Goal: Information Seeking & Learning: Learn about a topic

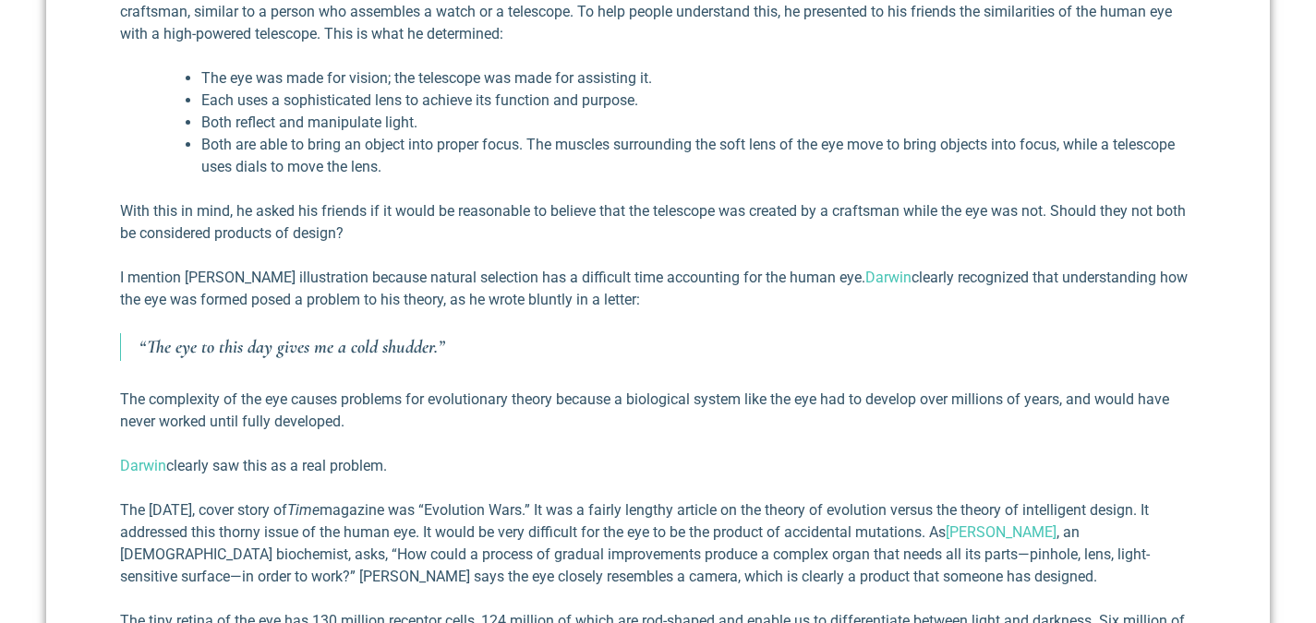
scroll to position [870, 0]
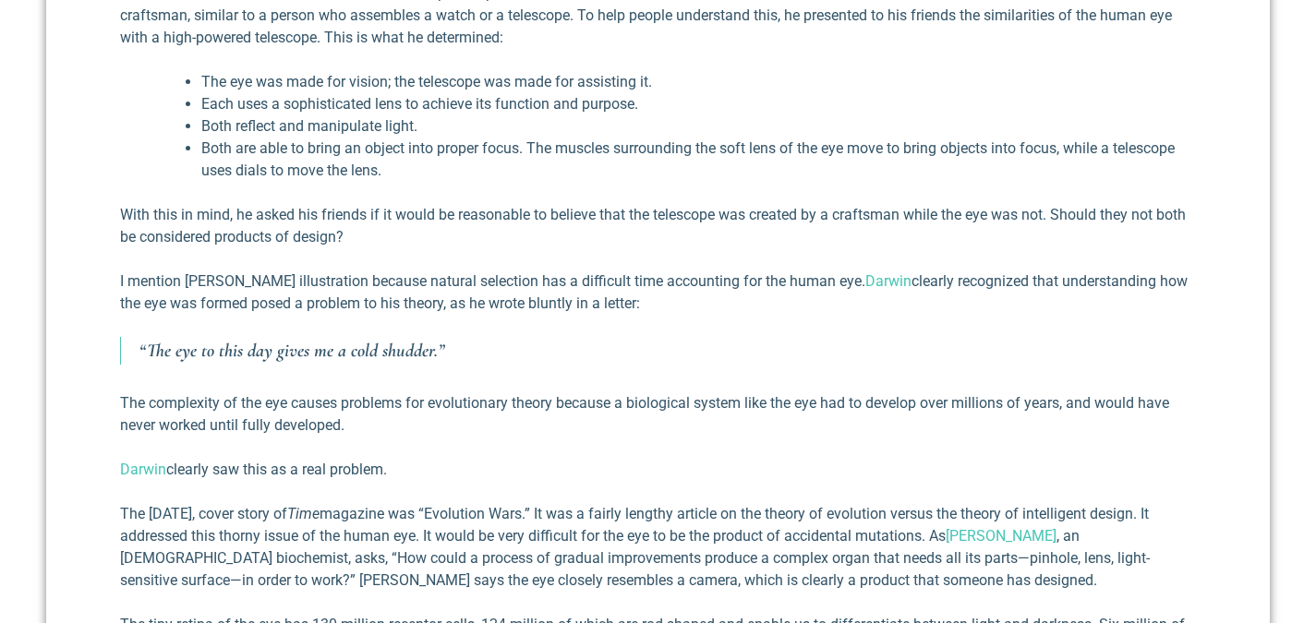
click at [783, 413] on p "The complexity of the eye causes problems for evolutionary theory because a bio…" at bounding box center [658, 414] width 1076 height 44
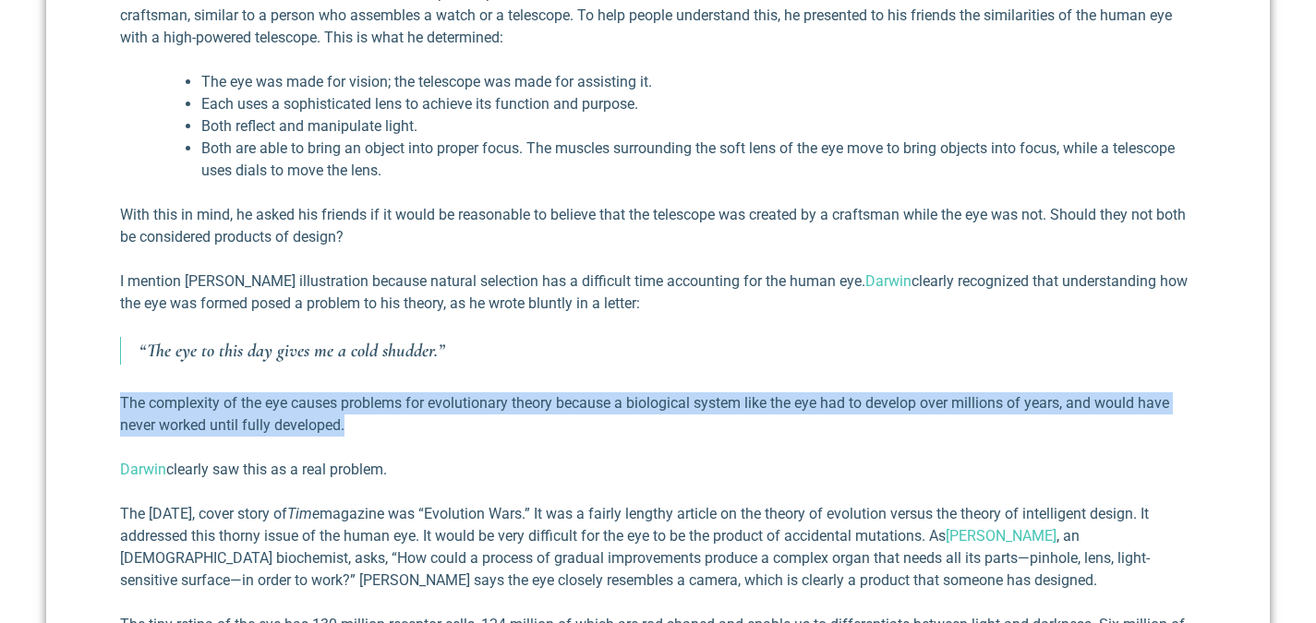
click at [783, 413] on p "The complexity of the eye causes problems for evolutionary theory because a bio…" at bounding box center [658, 414] width 1076 height 44
click at [761, 434] on p "The complexity of the eye causes problems for evolutionary theory because a bio…" at bounding box center [658, 414] width 1076 height 44
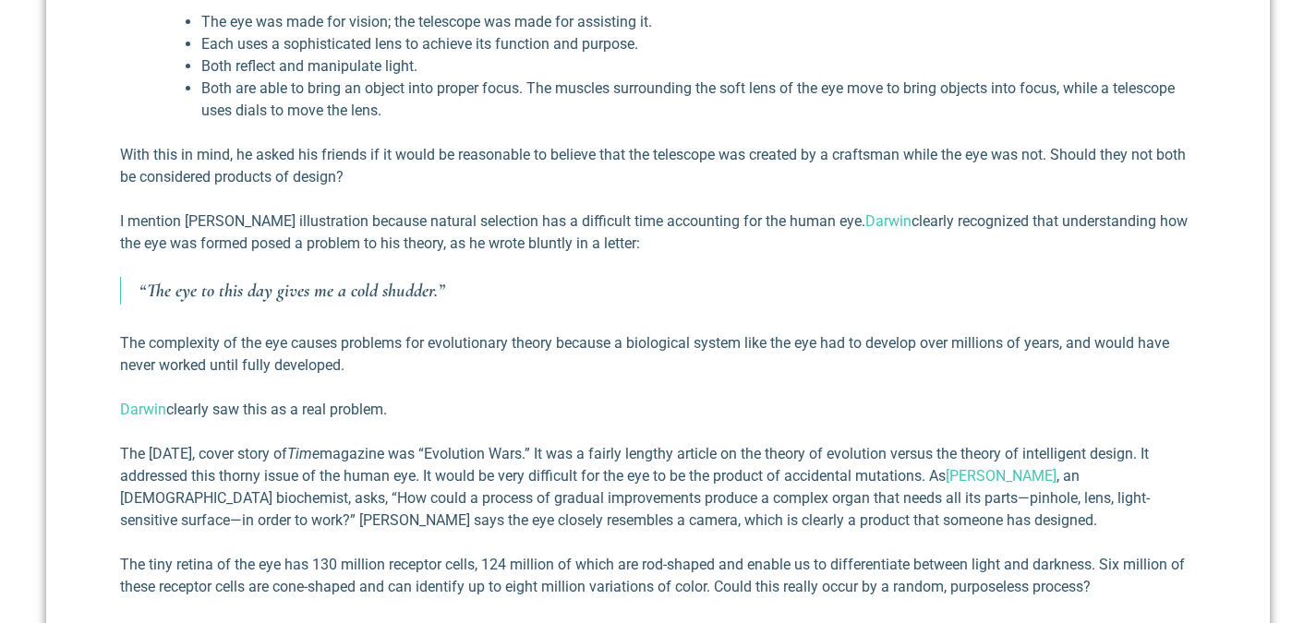
scroll to position [1055, 0]
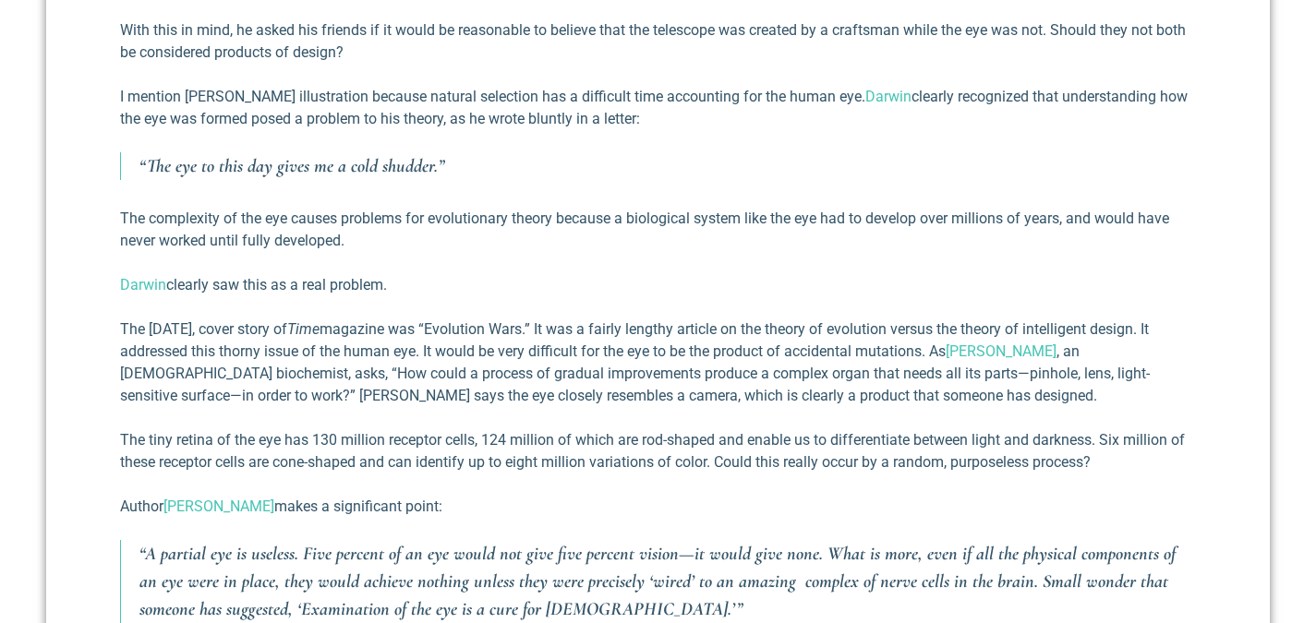
click at [946, 376] on p "The [DATE], cover story of Time magazine was “Evolution Wars.” It was a fairly …" at bounding box center [658, 363] width 1076 height 89
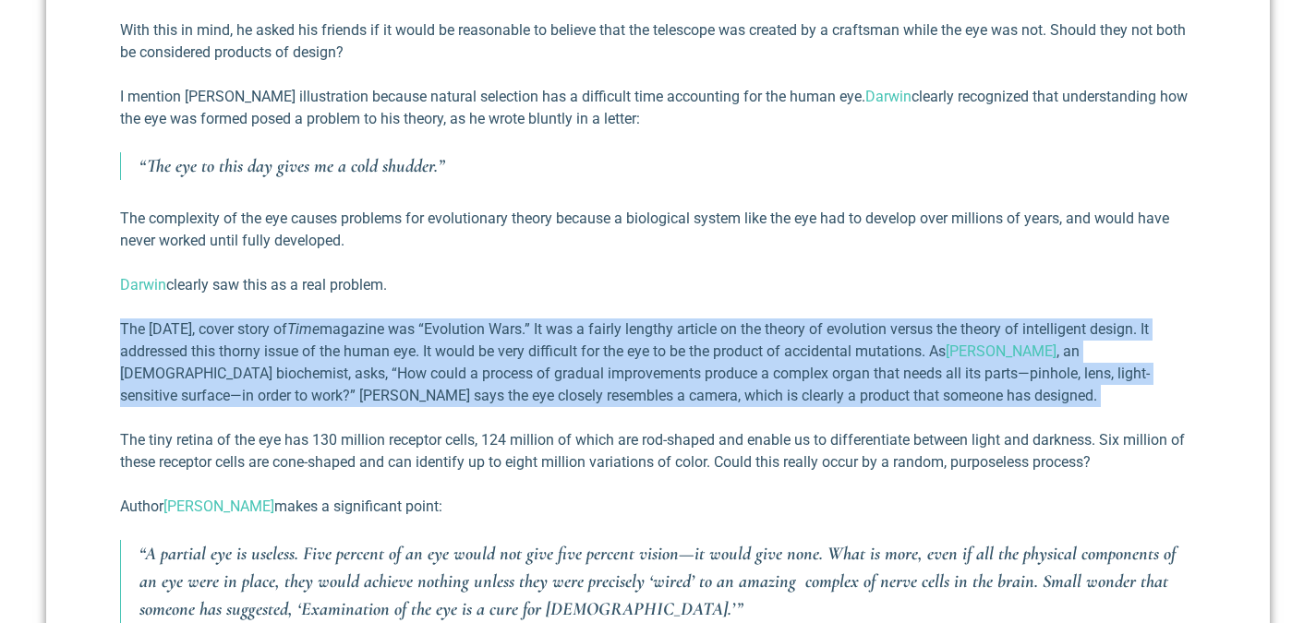
click at [946, 376] on p "The [DATE], cover story of Time magazine was “Evolution Wars.” It was a fairly …" at bounding box center [658, 363] width 1076 height 89
click at [927, 392] on p "The [DATE], cover story of Time magazine was “Evolution Wars.” It was a fairly …" at bounding box center [658, 363] width 1076 height 89
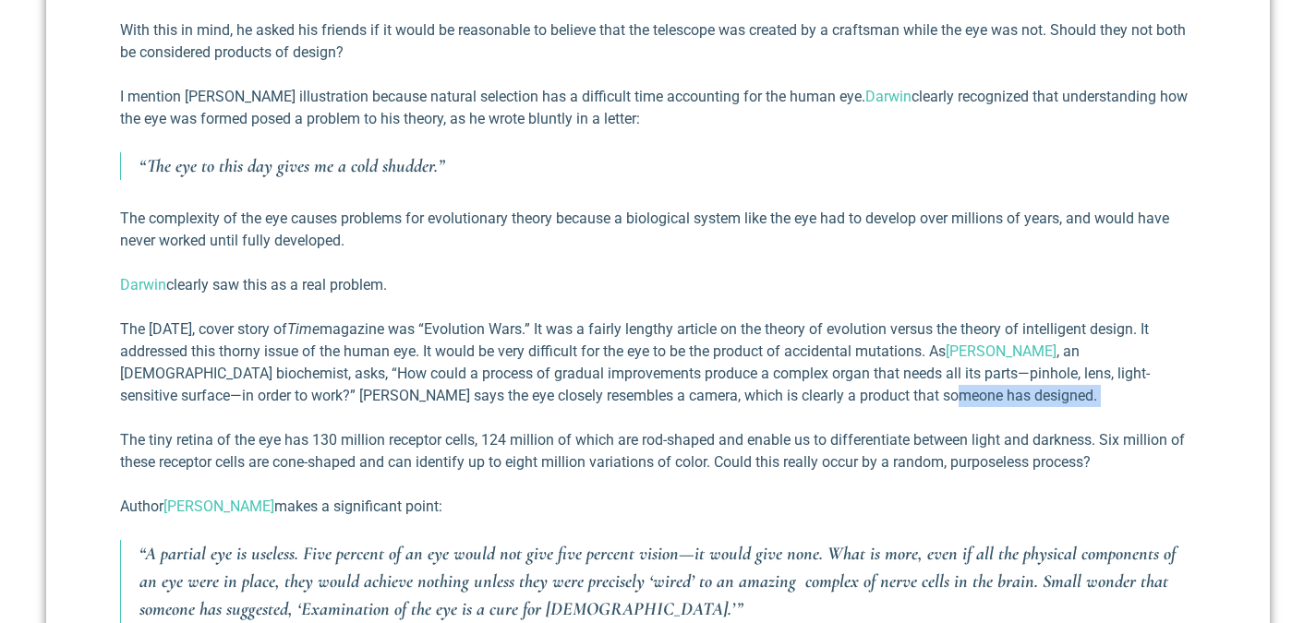
click at [927, 392] on p "The [DATE], cover story of Time magazine was “Evolution Wars.” It was a fairly …" at bounding box center [658, 363] width 1076 height 89
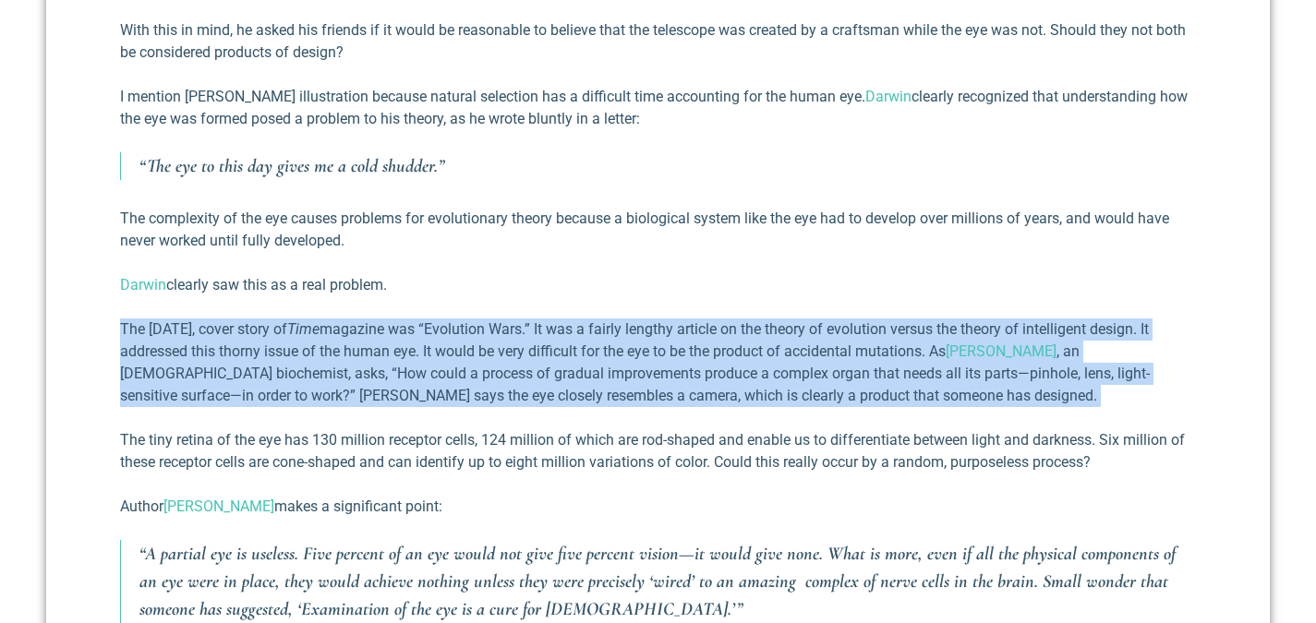
click at [927, 392] on p "The [DATE], cover story of Time magazine was “Evolution Wars.” It was a fairly …" at bounding box center [658, 363] width 1076 height 89
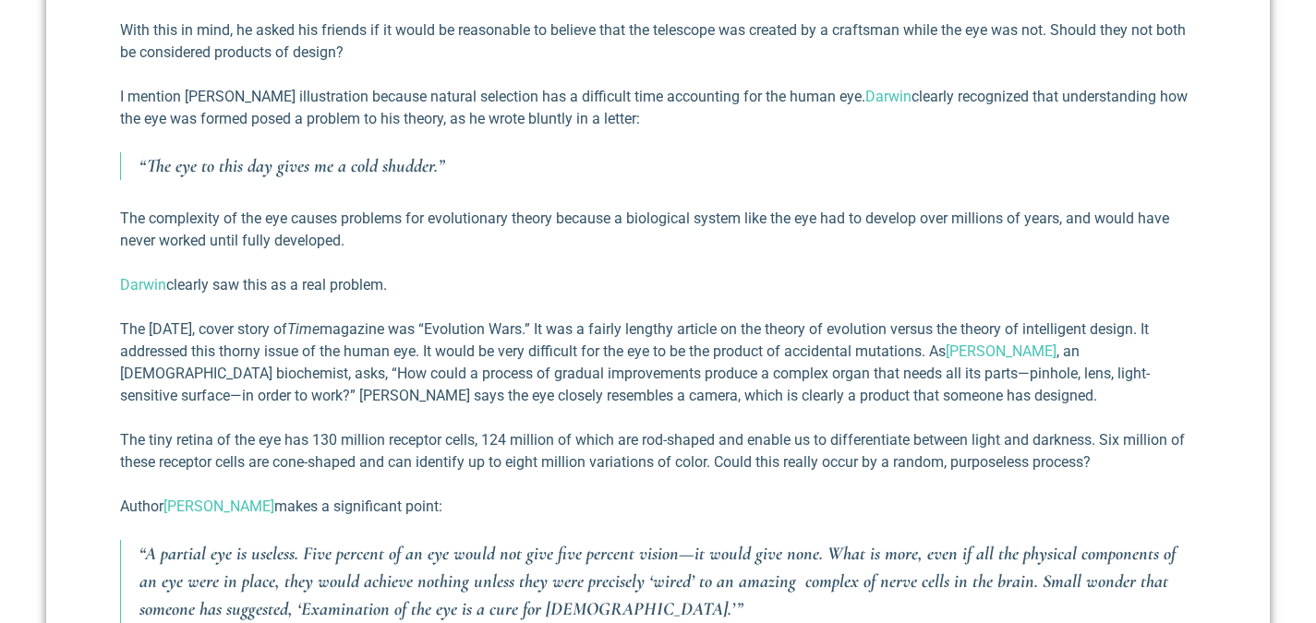
click at [798, 461] on p "The tiny retina of the eye has 130 million receptor cells, 124 million of which…" at bounding box center [658, 451] width 1076 height 44
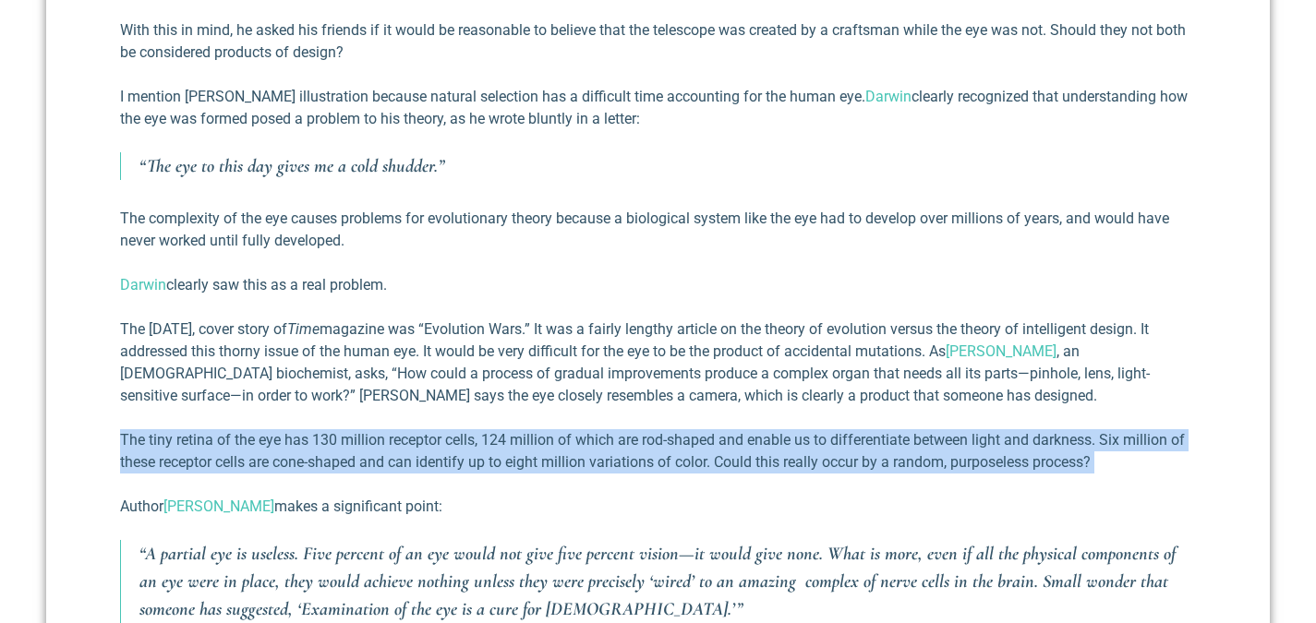
click at [798, 461] on p "The tiny retina of the eye has 130 million receptor cells, 124 million of which…" at bounding box center [658, 451] width 1076 height 44
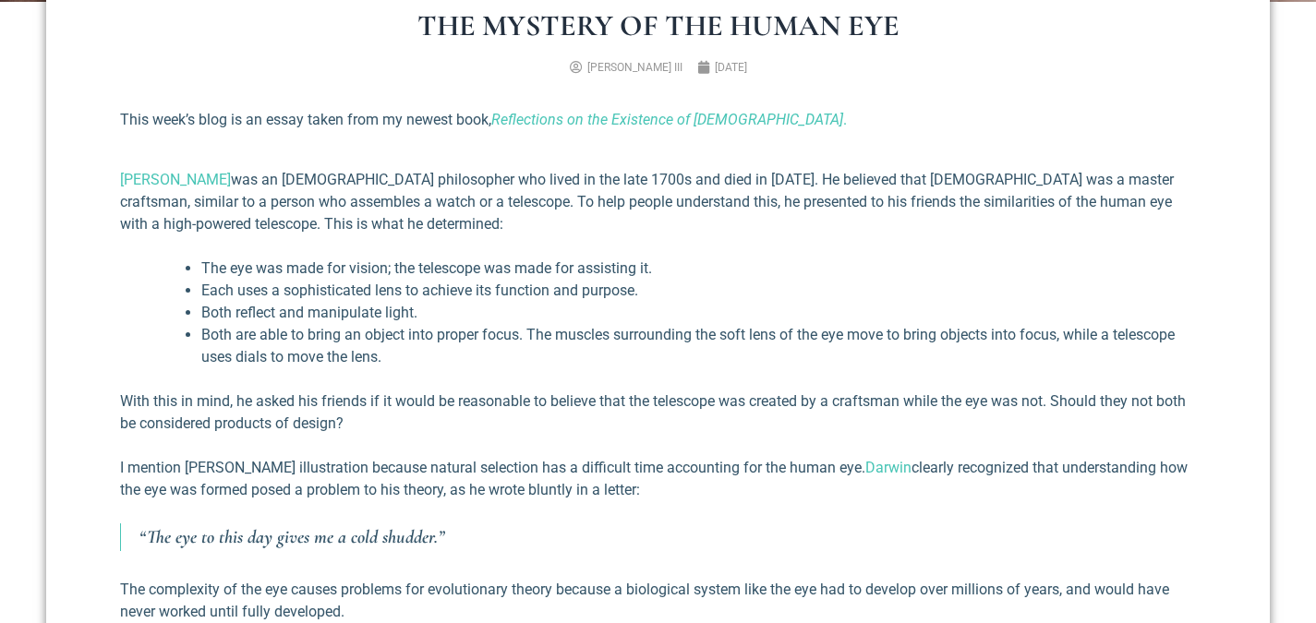
scroll to position [685, 0]
